Goal: Information Seeking & Learning: Learn about a topic

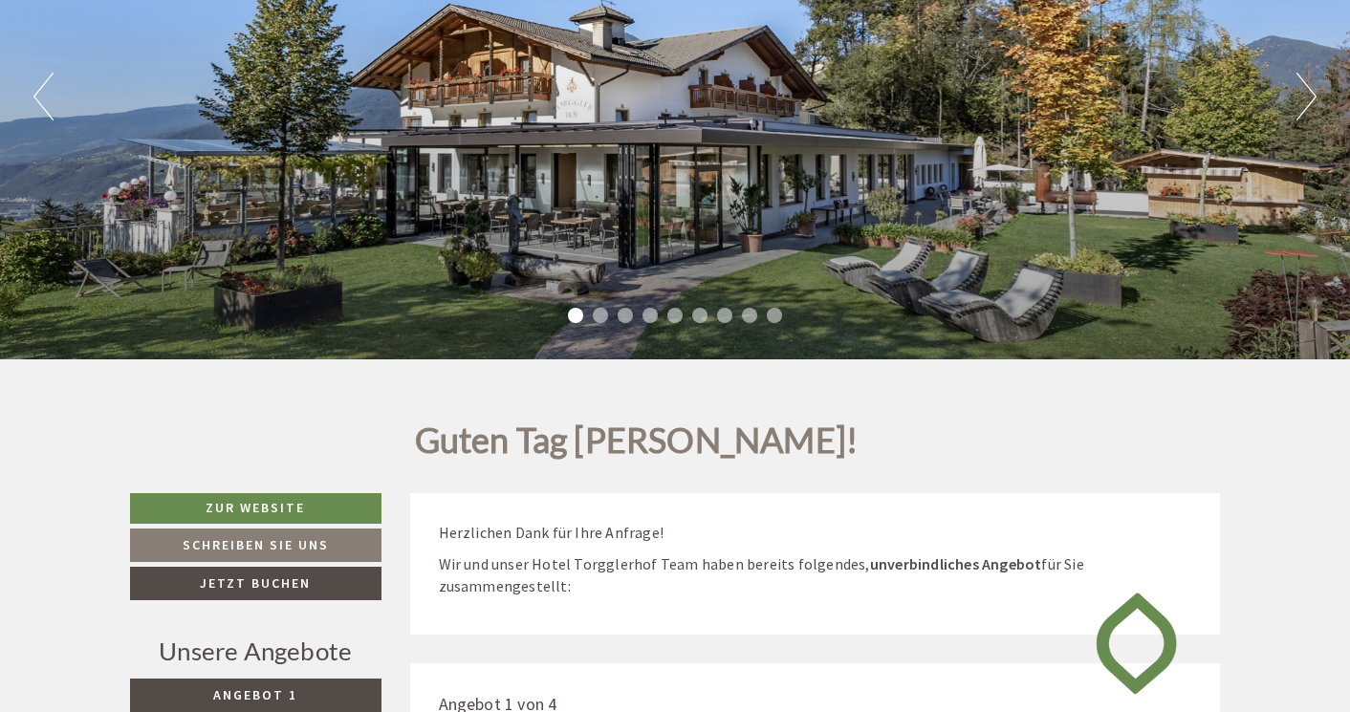
scroll to position [316, 0]
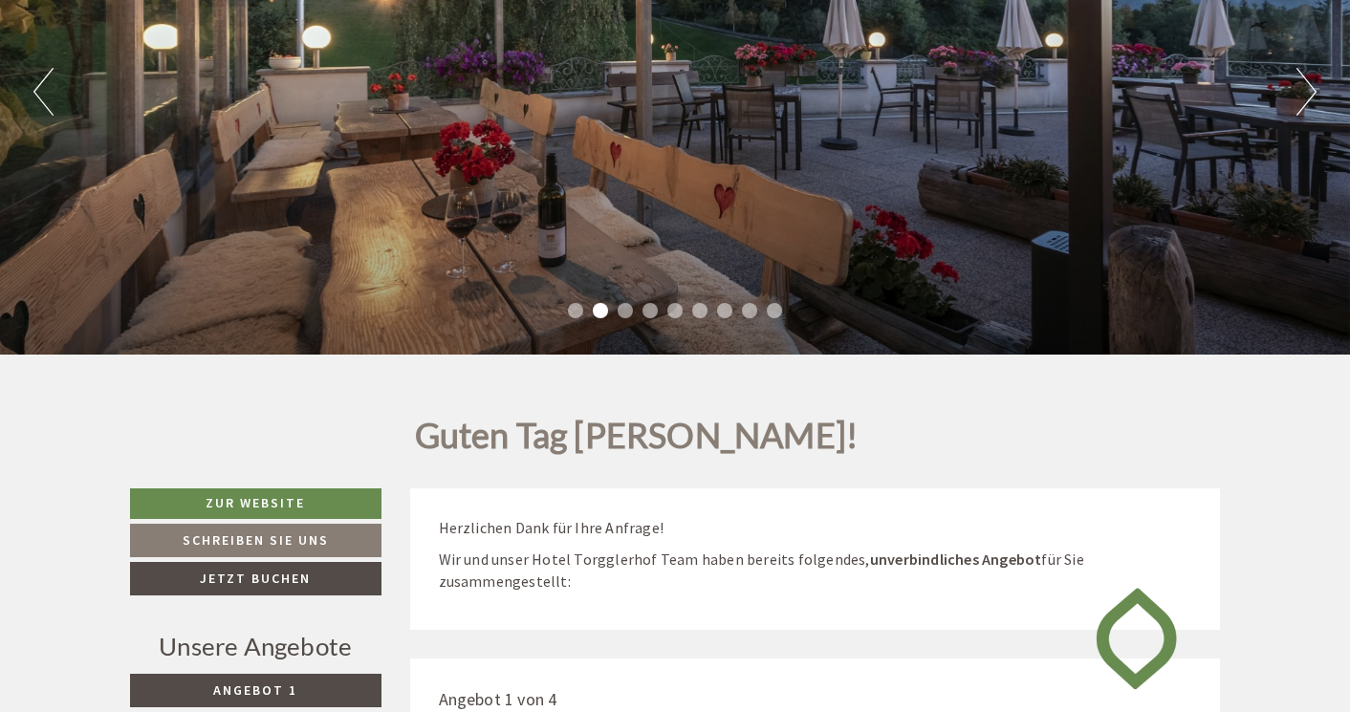
click at [604, 311] on li "2" at bounding box center [600, 310] width 15 height 15
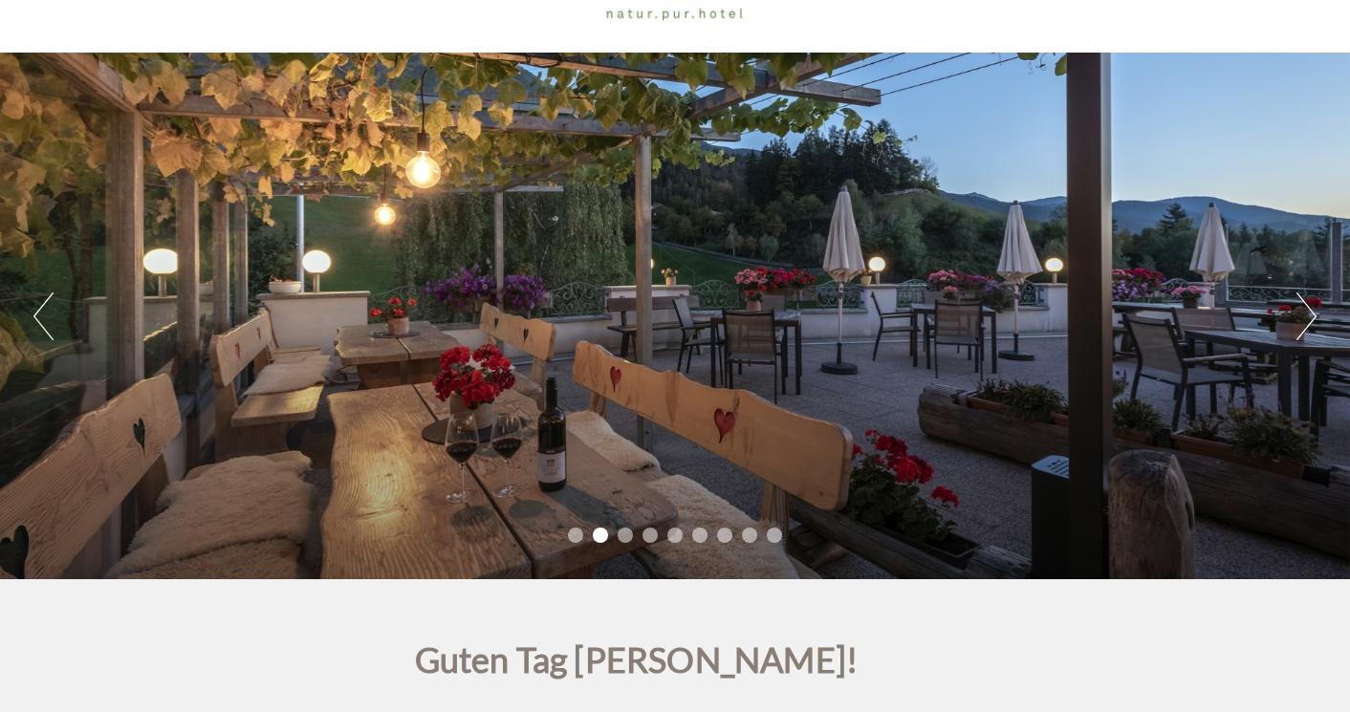
scroll to position [89, 0]
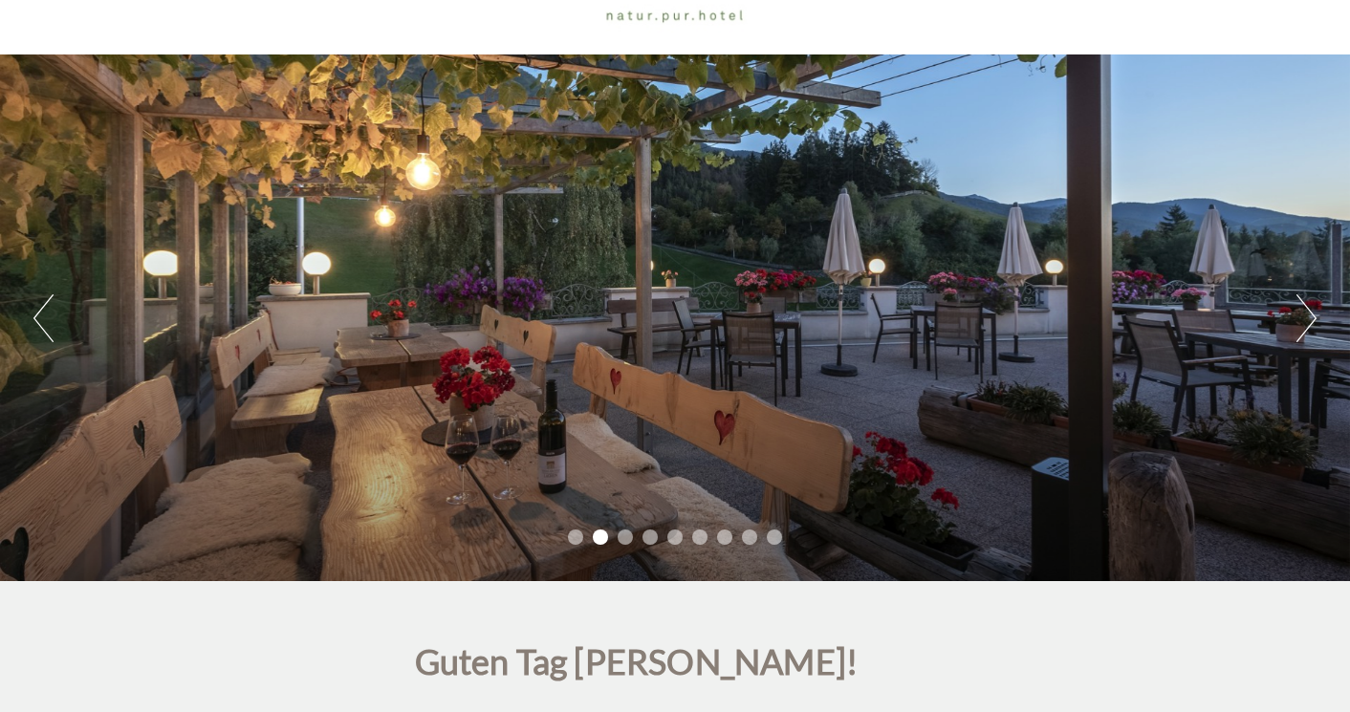
click at [623, 538] on li "3" at bounding box center [625, 537] width 15 height 15
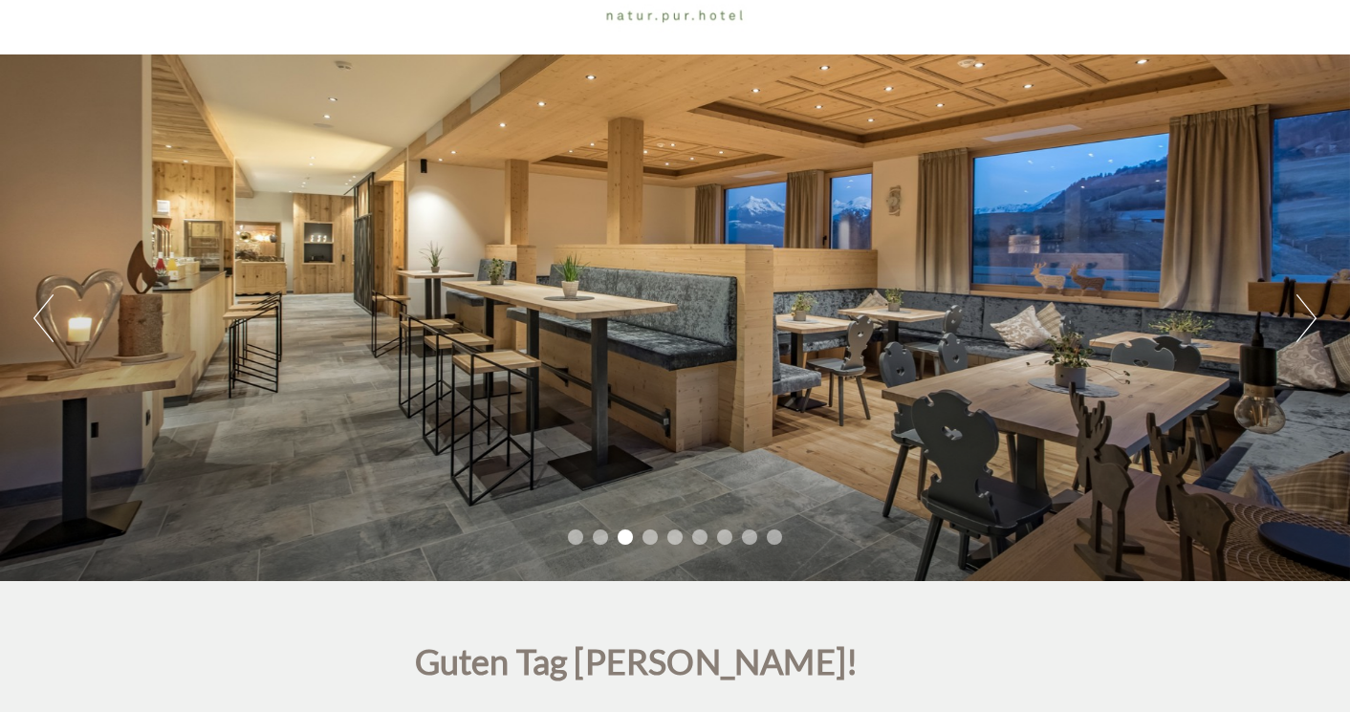
click at [648, 540] on li "4" at bounding box center [650, 537] width 15 height 15
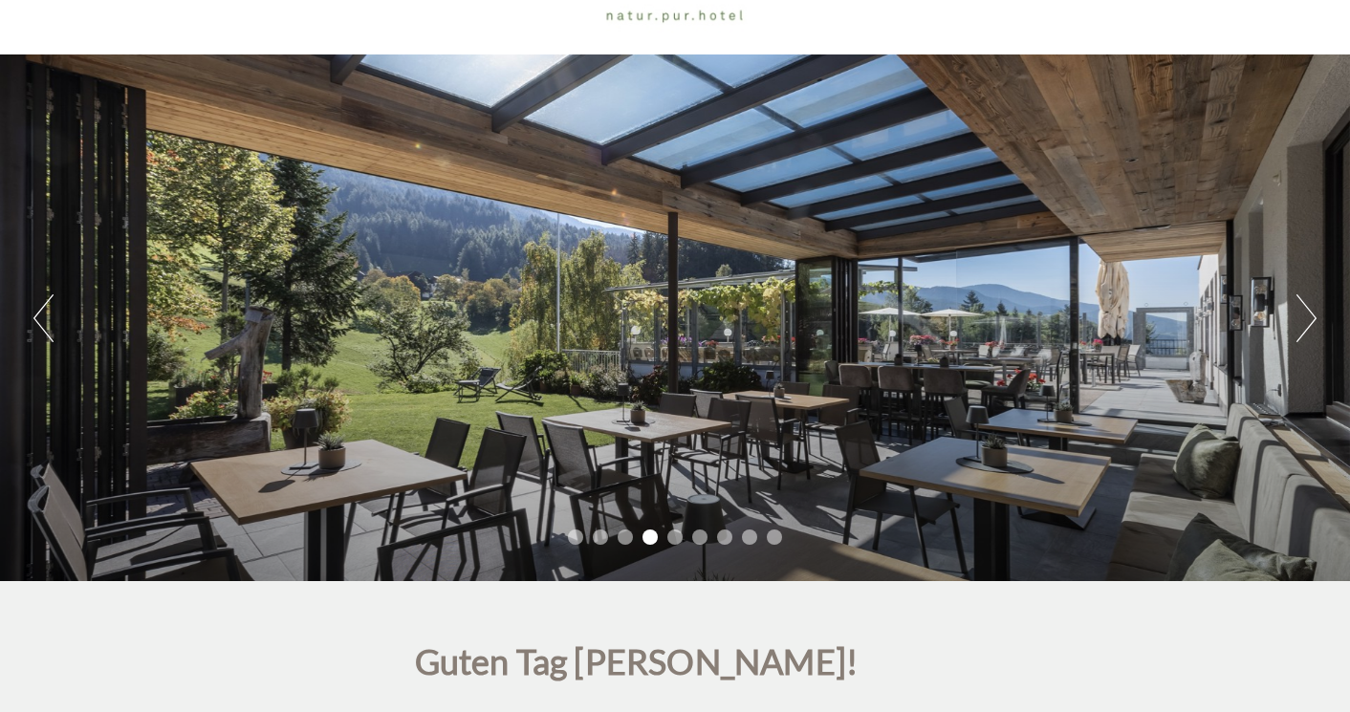
click at [678, 537] on li "5" at bounding box center [674, 537] width 15 height 15
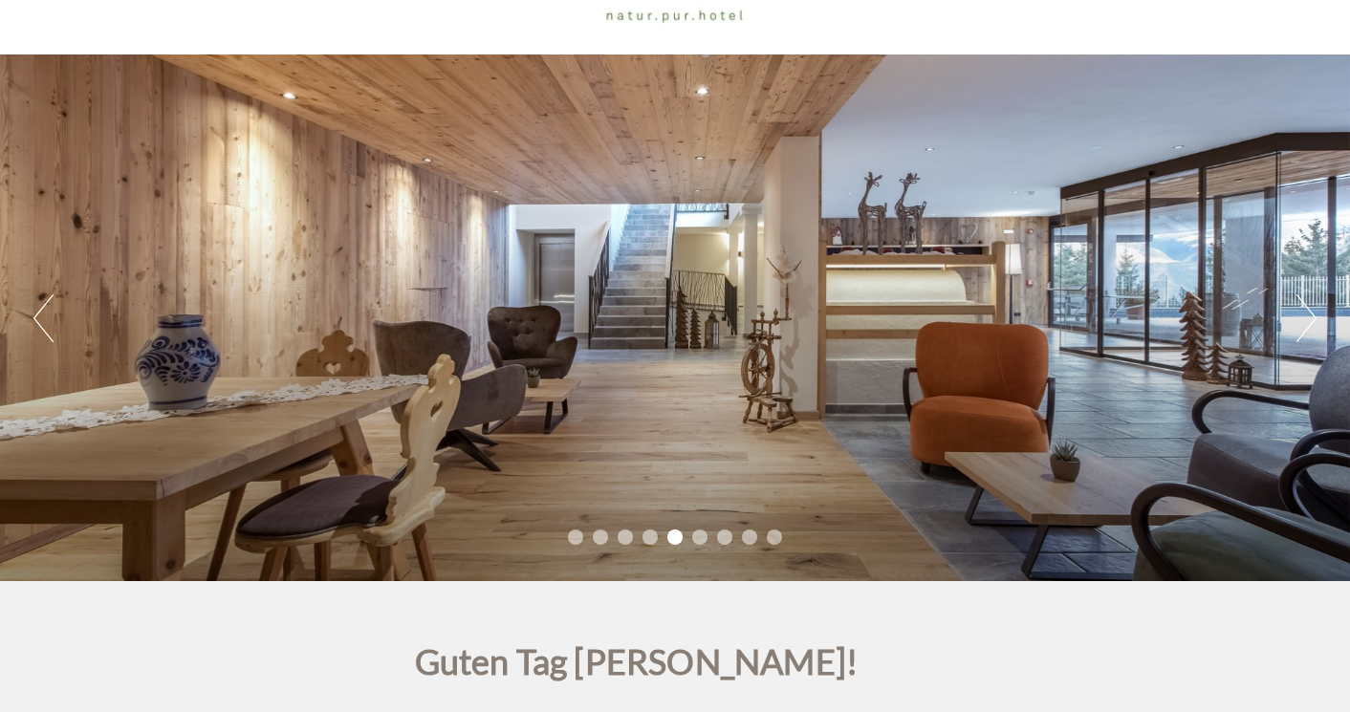
click at [704, 537] on li "6" at bounding box center [699, 537] width 15 height 15
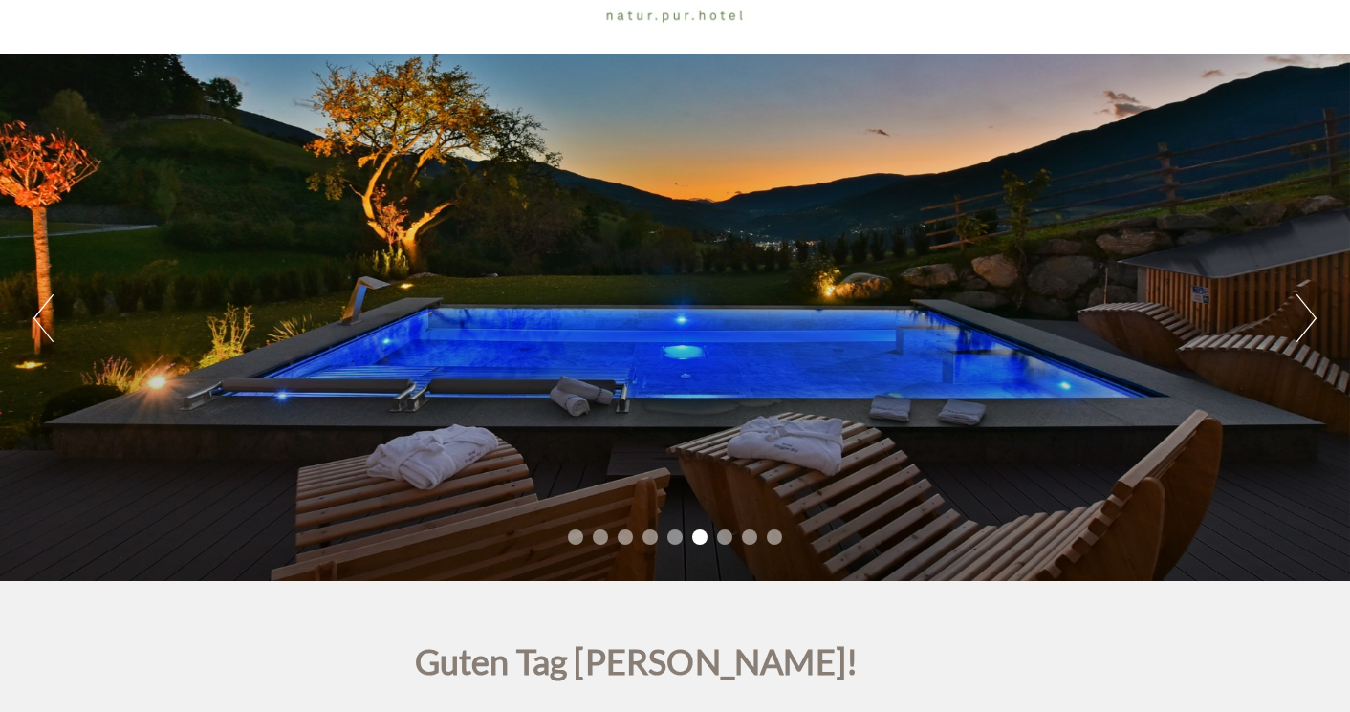
click at [723, 541] on li "7" at bounding box center [724, 537] width 15 height 15
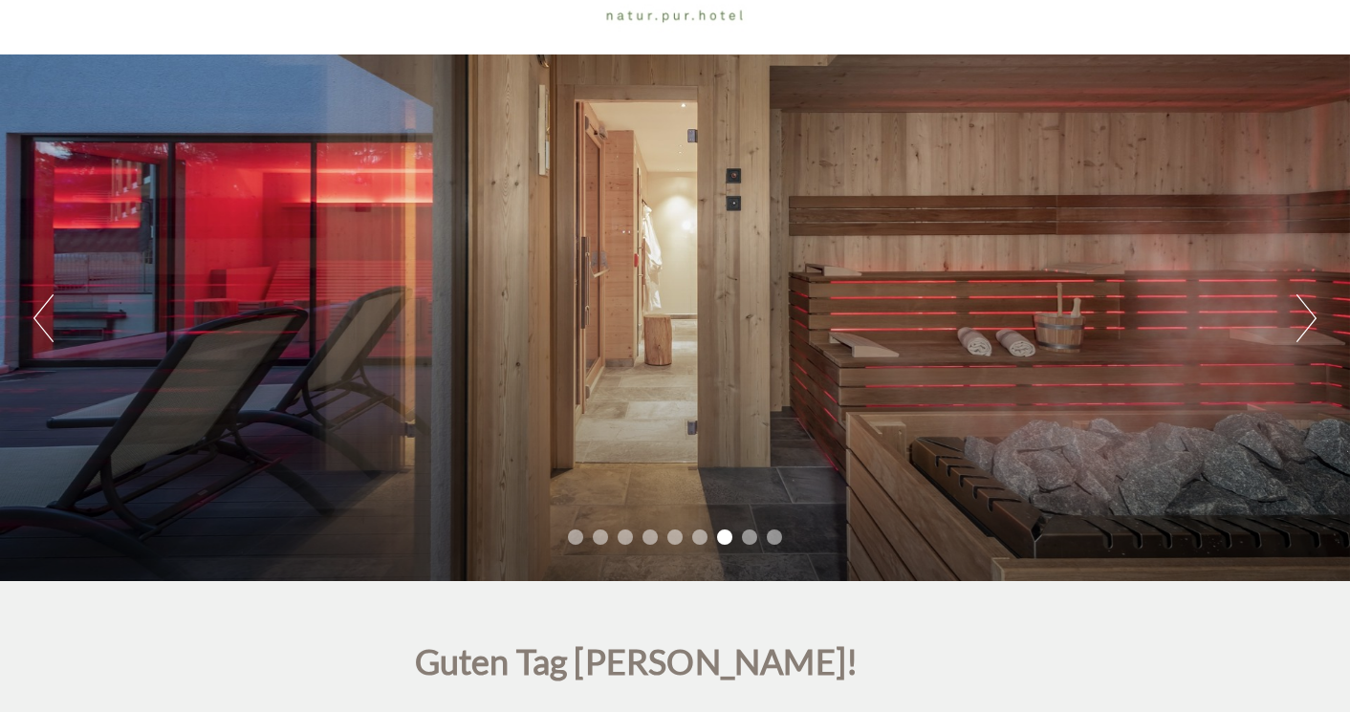
click at [745, 538] on li "8" at bounding box center [749, 537] width 15 height 15
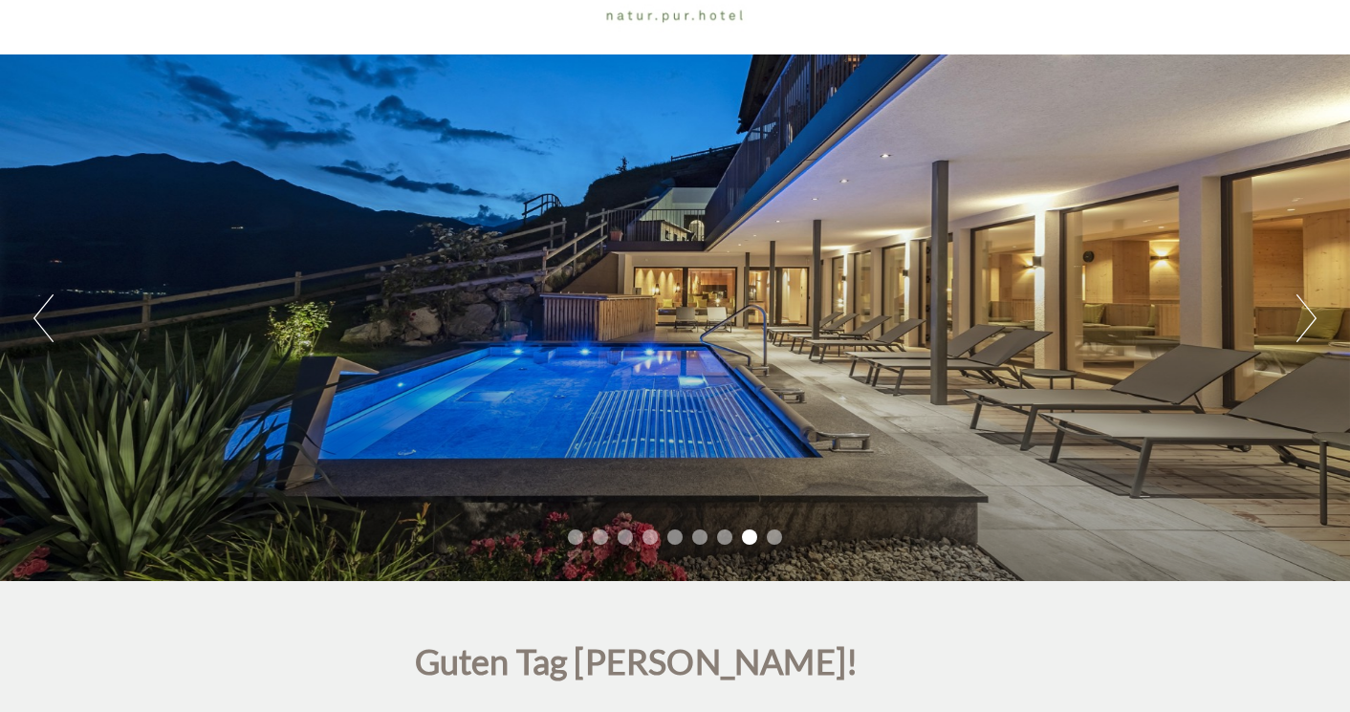
click at [774, 542] on li "9" at bounding box center [774, 537] width 15 height 15
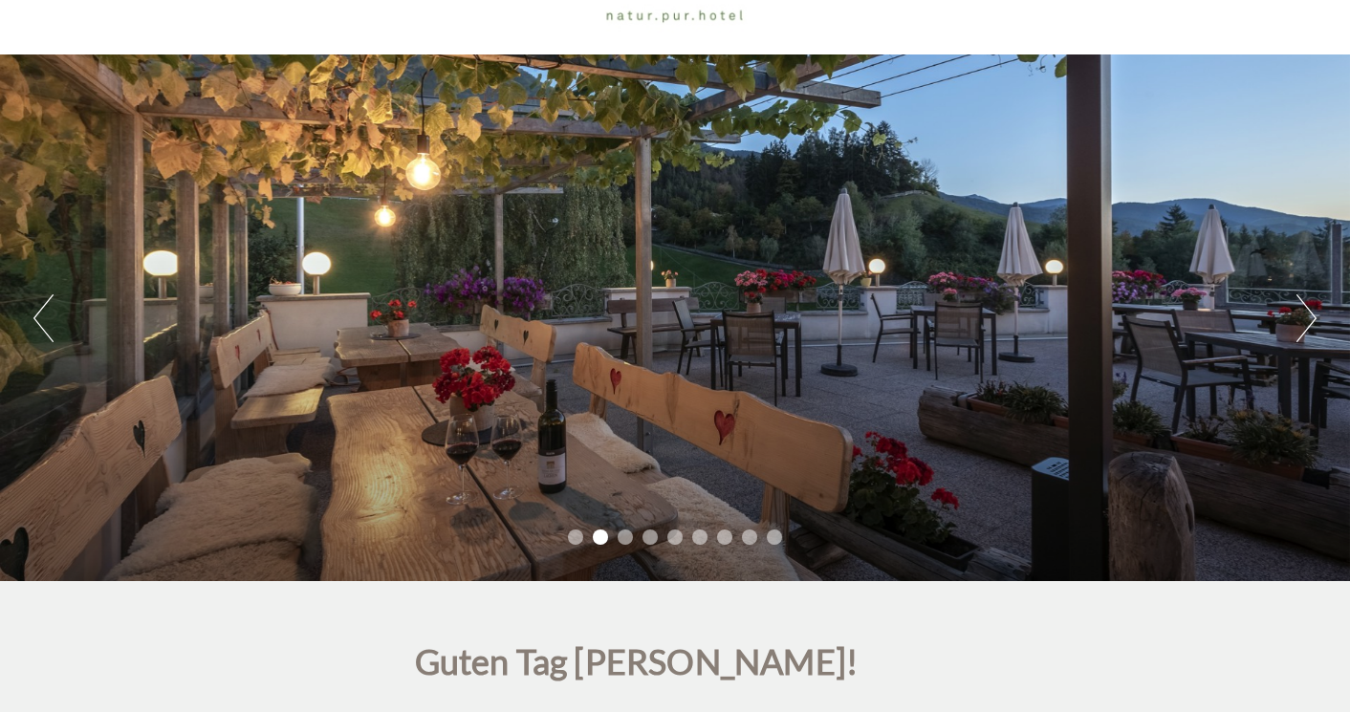
click at [628, 537] on li "3" at bounding box center [625, 537] width 15 height 15
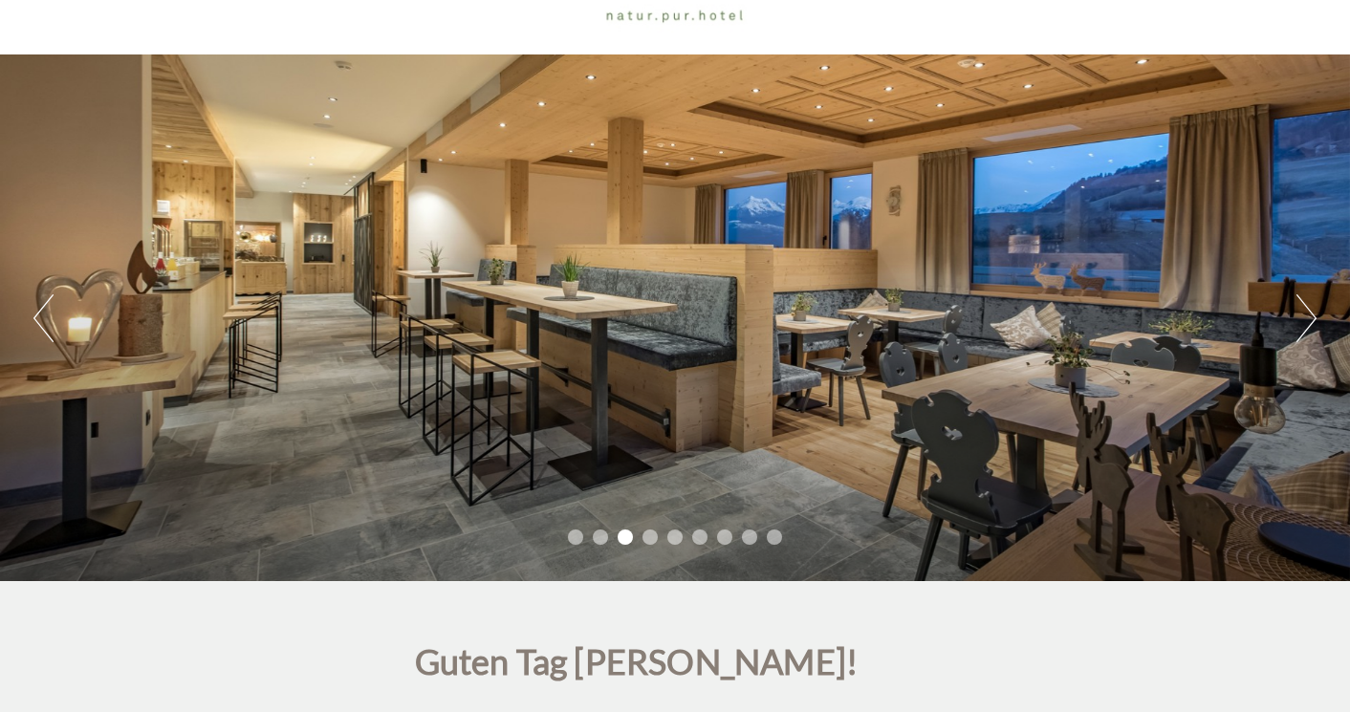
click at [651, 537] on li "4" at bounding box center [650, 537] width 15 height 15
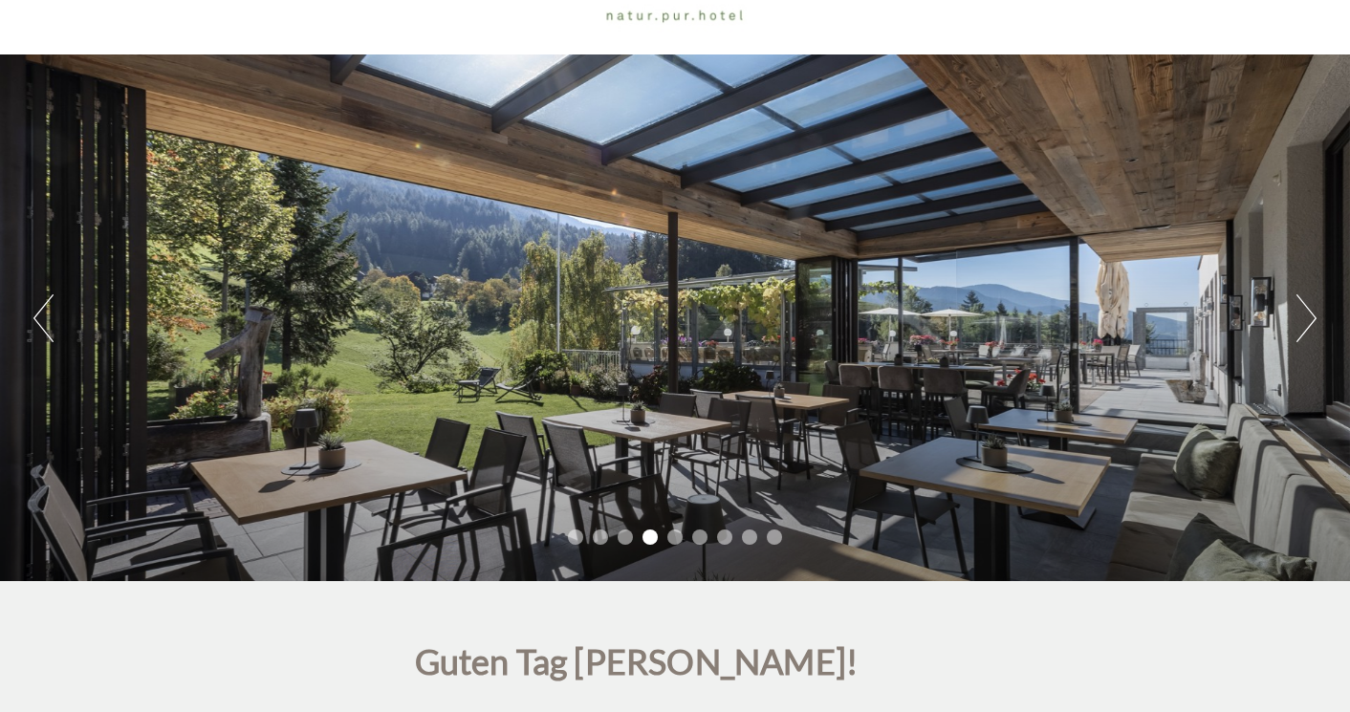
click at [674, 536] on li "5" at bounding box center [674, 537] width 15 height 15
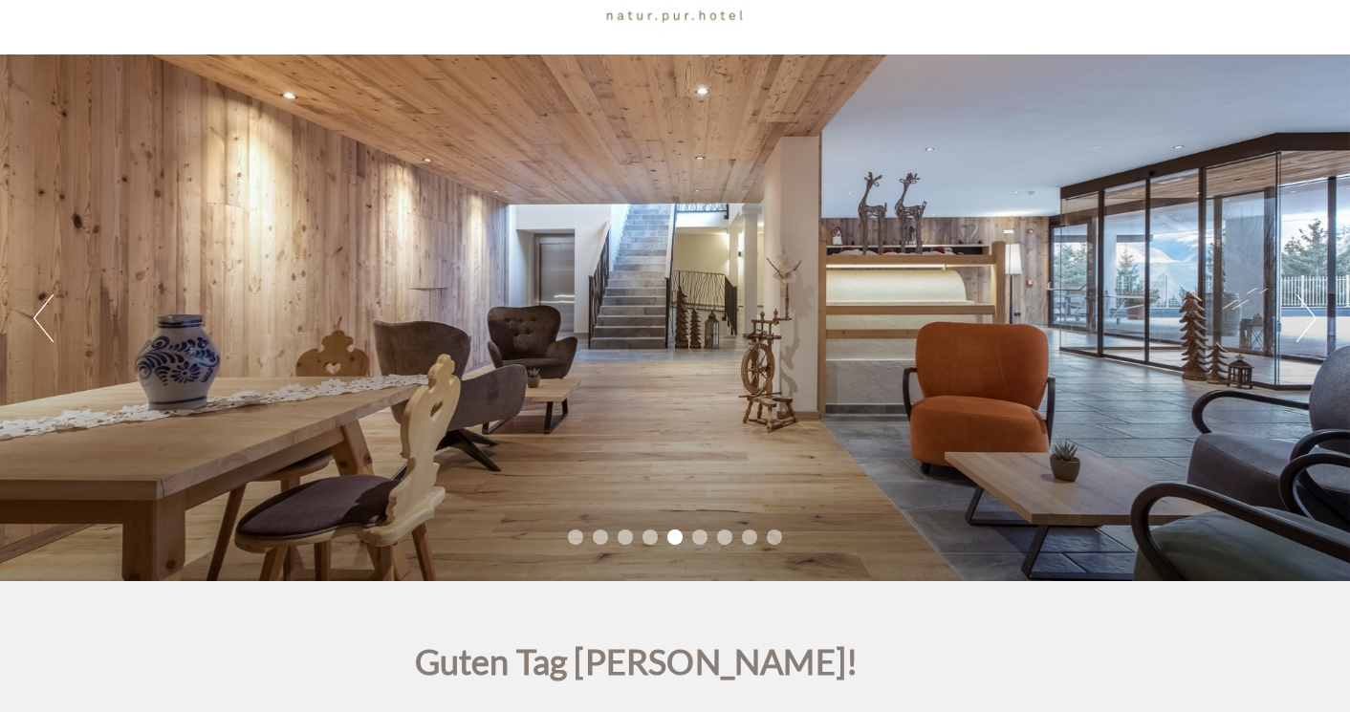
click at [697, 541] on li "6" at bounding box center [699, 537] width 15 height 15
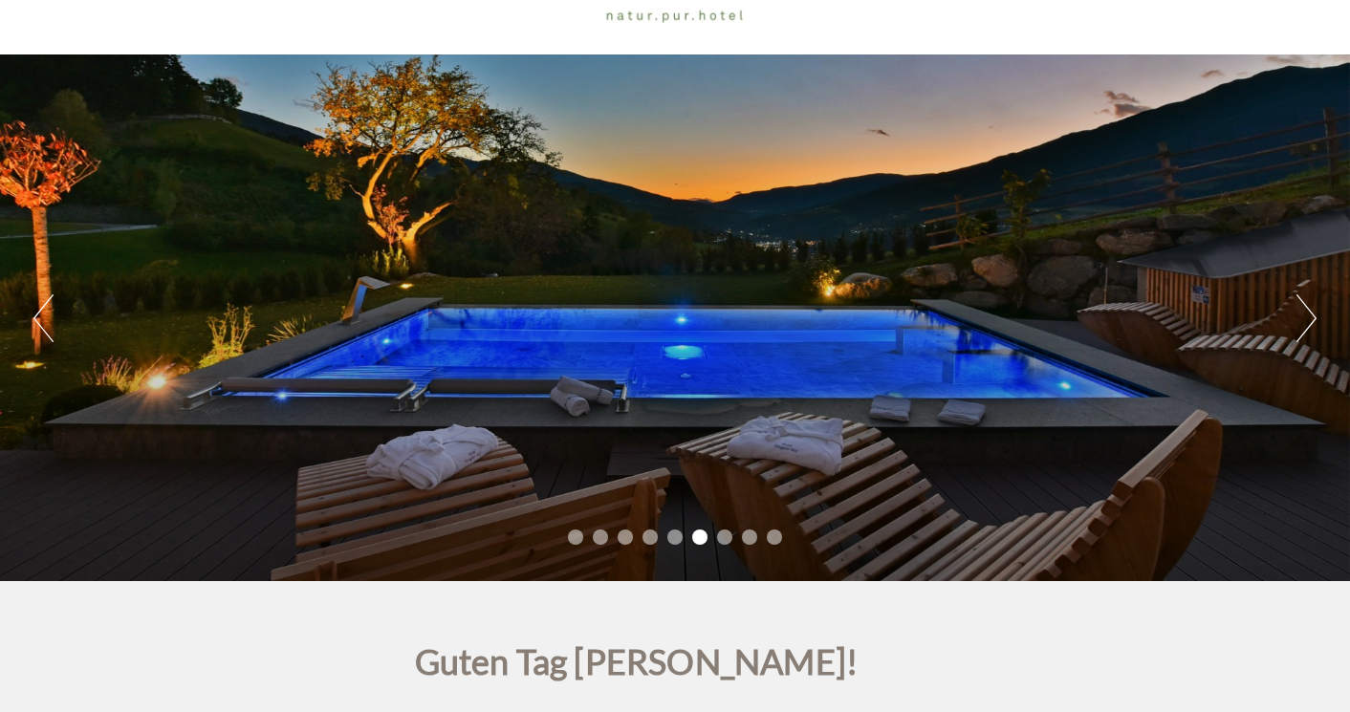
click at [729, 541] on li "7" at bounding box center [724, 537] width 15 height 15
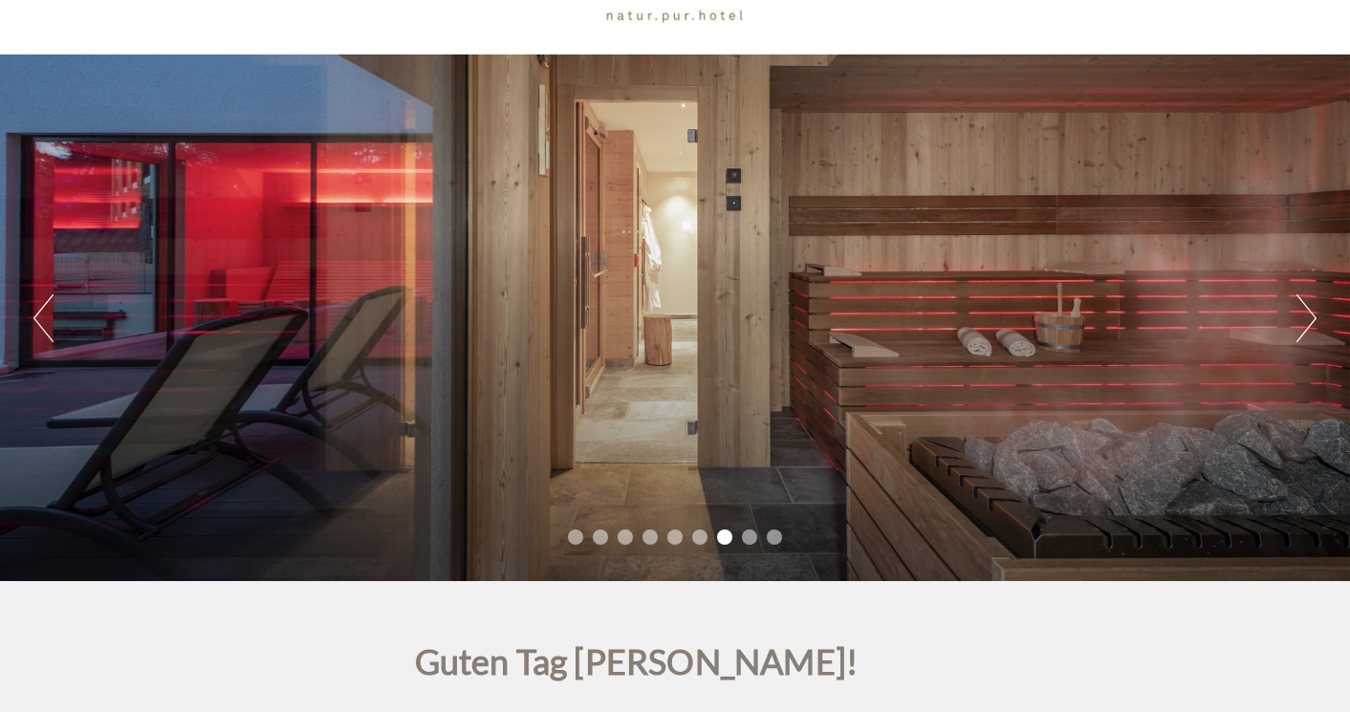
click at [749, 537] on li "8" at bounding box center [749, 537] width 15 height 15
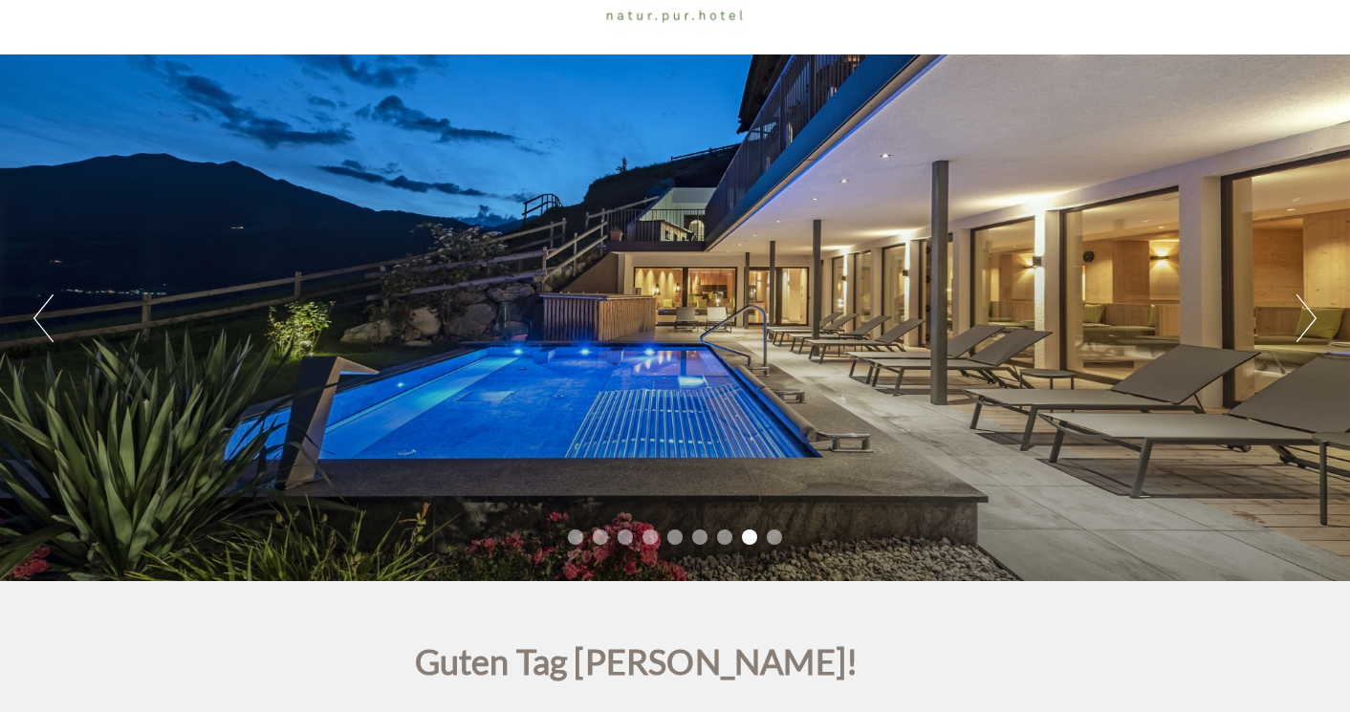
click at [775, 539] on li "9" at bounding box center [774, 537] width 15 height 15
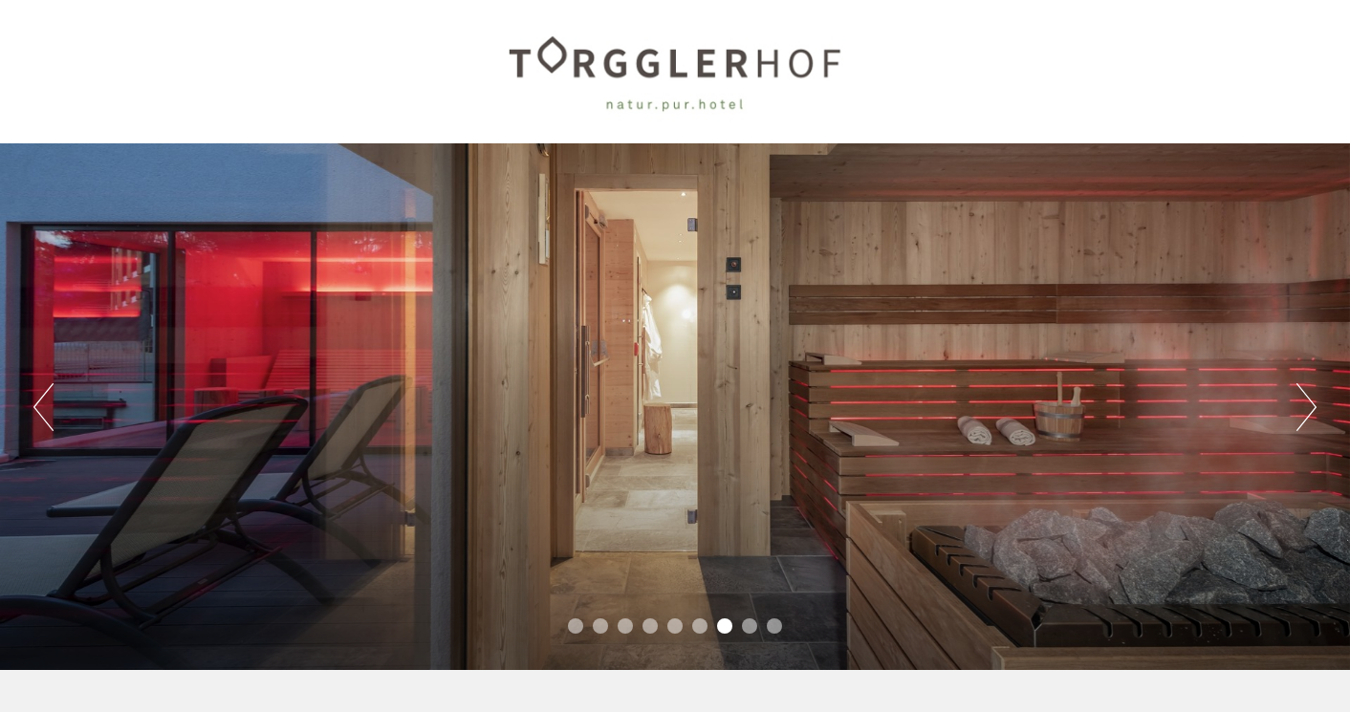
scroll to position [0, 0]
